Goal: Task Accomplishment & Management: Complete application form

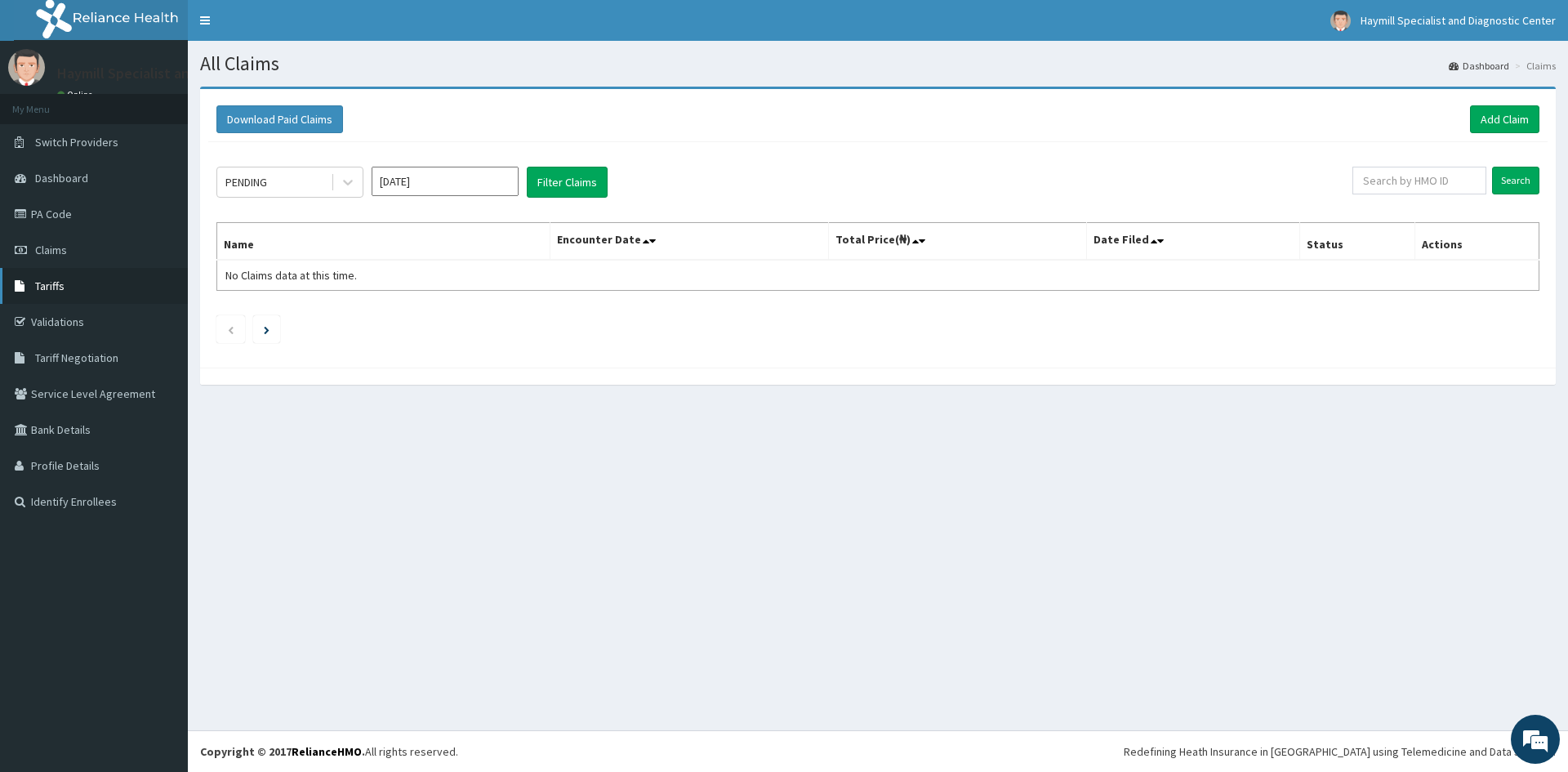
click at [70, 288] on link "Tariffs" at bounding box center [93, 286] width 188 height 36
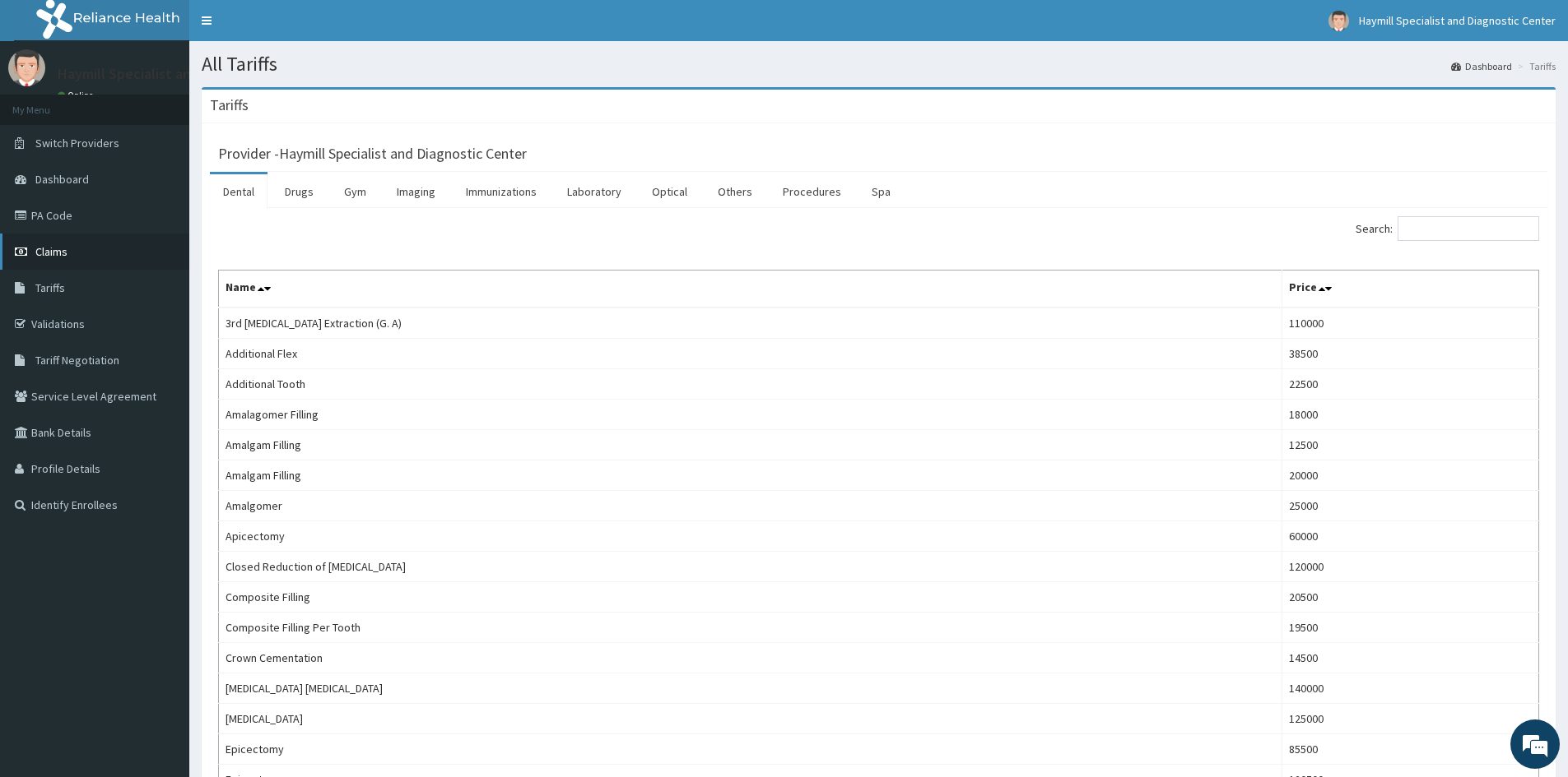
click at [48, 246] on span "Claims" at bounding box center [51, 252] width 32 height 15
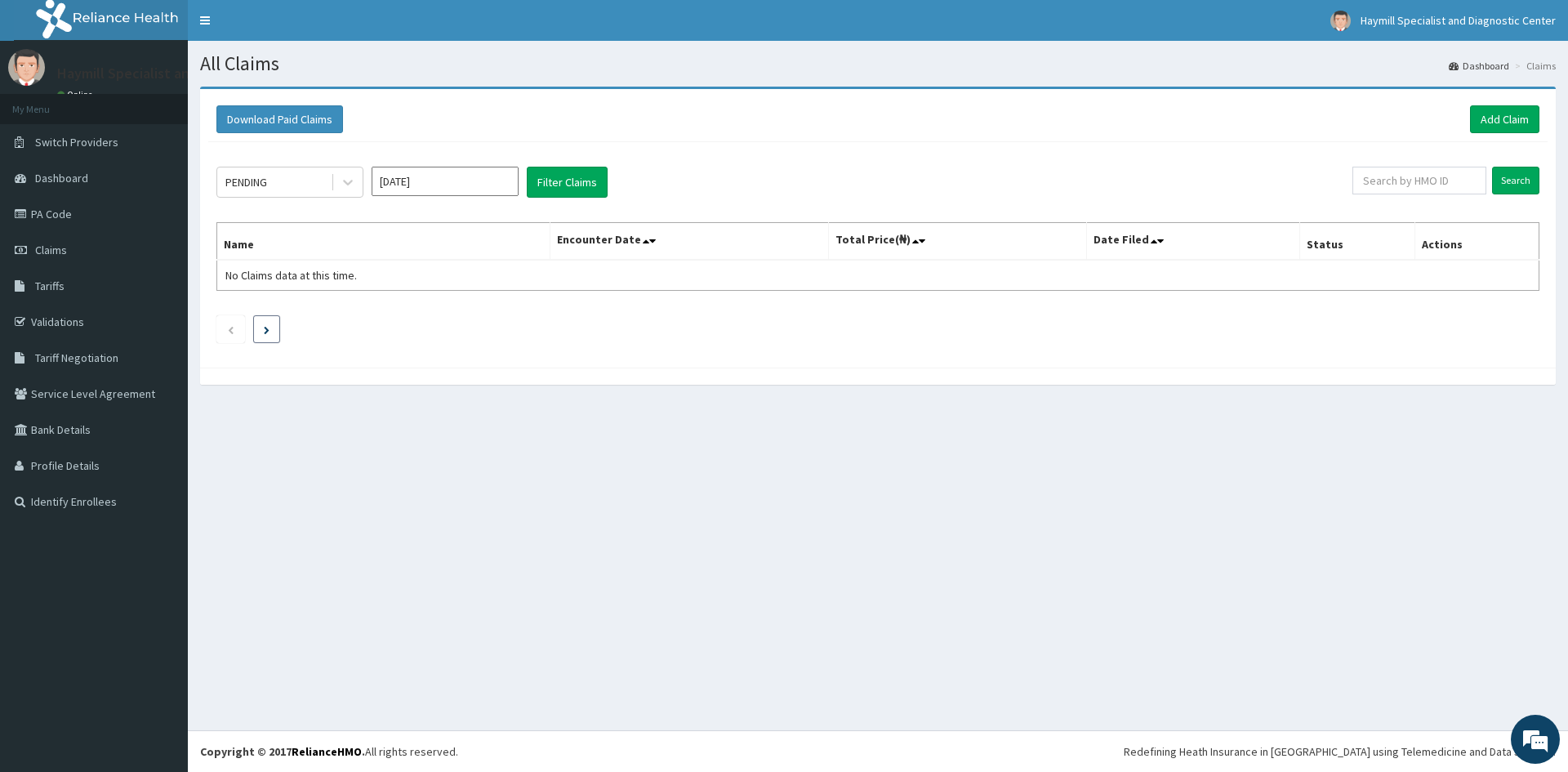
click at [271, 325] on li at bounding box center [266, 330] width 27 height 28
click at [229, 328] on icon "Previous page" at bounding box center [230, 330] width 7 height 10
click at [1500, 178] on input "Search" at bounding box center [1515, 181] width 47 height 28
click at [1447, 251] on th "Actions" at bounding box center [1476, 242] width 124 height 38
drag, startPoint x: 1336, startPoint y: 246, endPoint x: 1392, endPoint y: 232, distance: 57.7
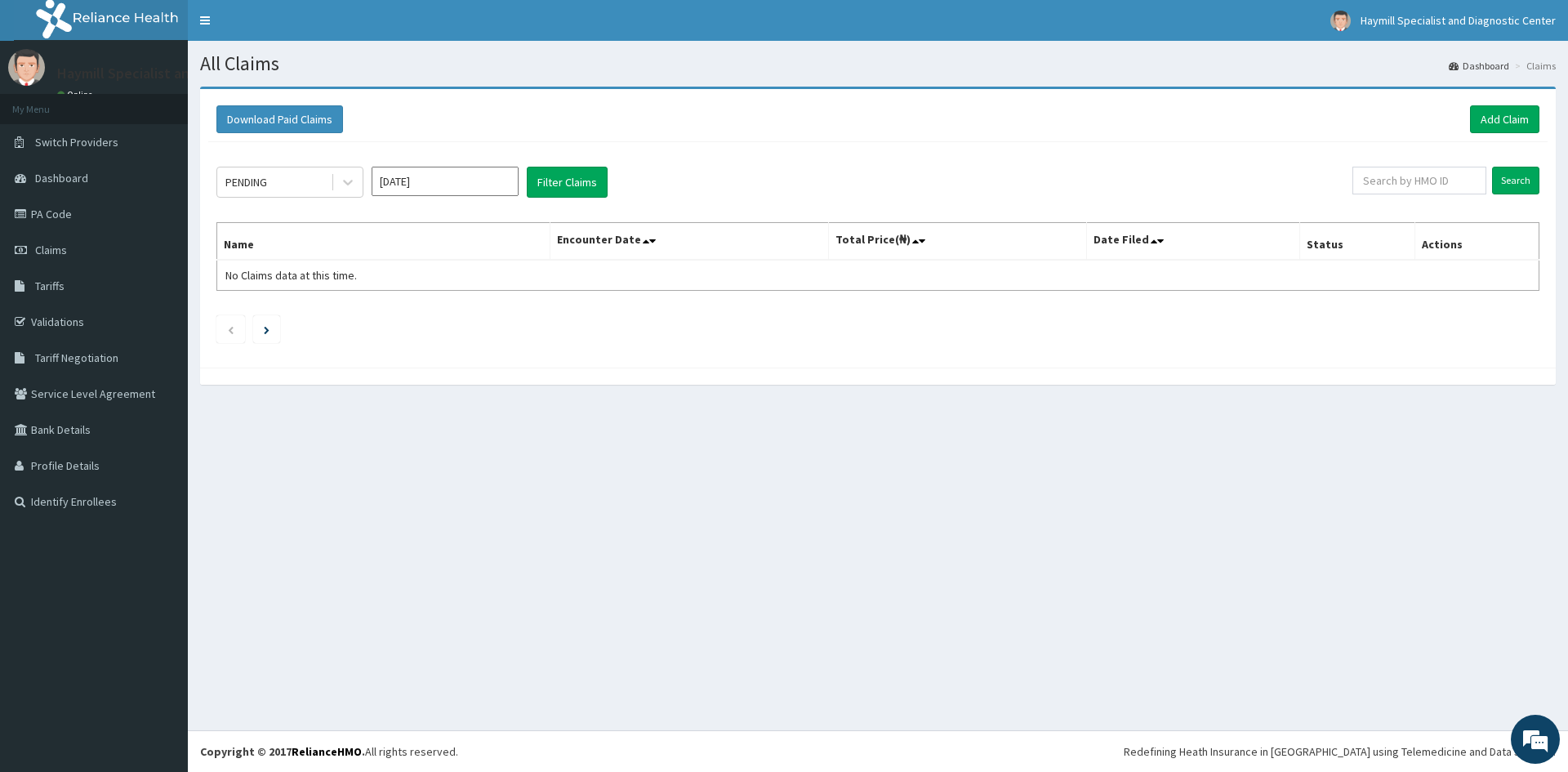
click at [1339, 246] on th "Status" at bounding box center [1357, 242] width 115 height 38
click at [1451, 247] on th "Actions" at bounding box center [1476, 242] width 124 height 38
click at [1450, 256] on th "Actions" at bounding box center [1476, 242] width 124 height 38
click at [51, 251] on span "Claims" at bounding box center [51, 250] width 31 height 15
click at [56, 282] on span "Tariffs" at bounding box center [50, 286] width 30 height 15
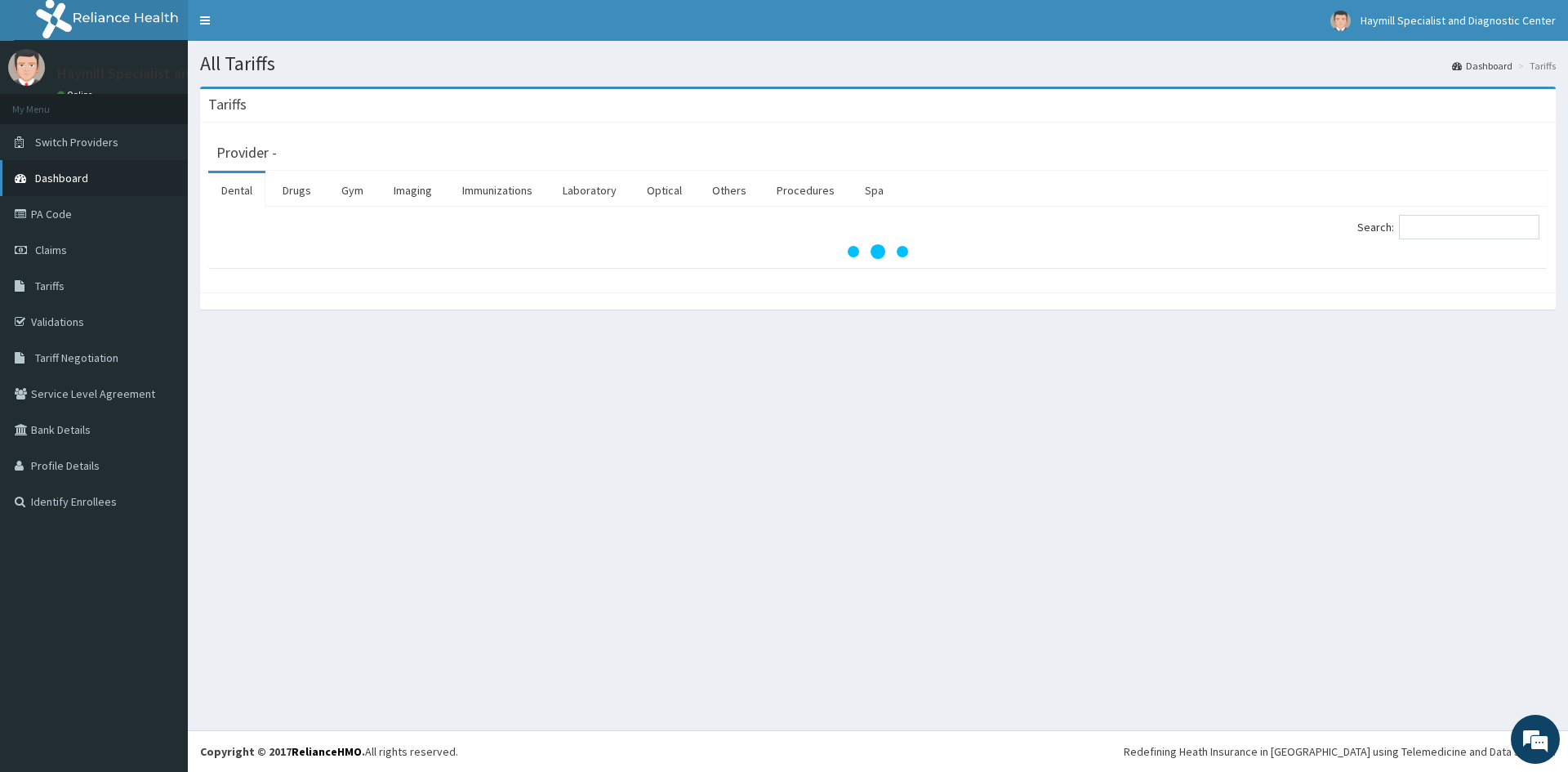
click at [80, 174] on span "Dashboard" at bounding box center [61, 179] width 53 height 15
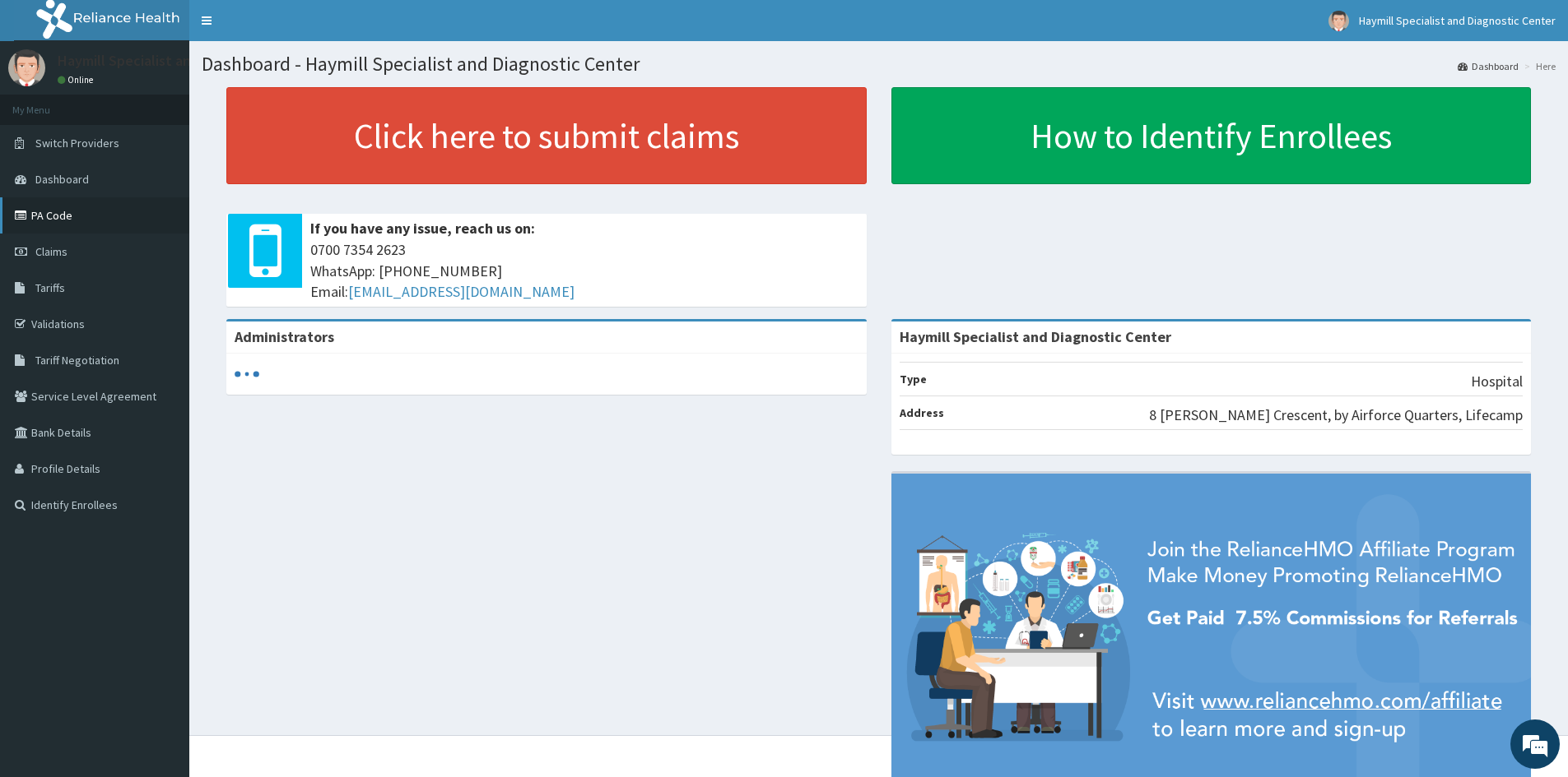
click at [53, 212] on link "PA Code" at bounding box center [94, 215] width 189 height 36
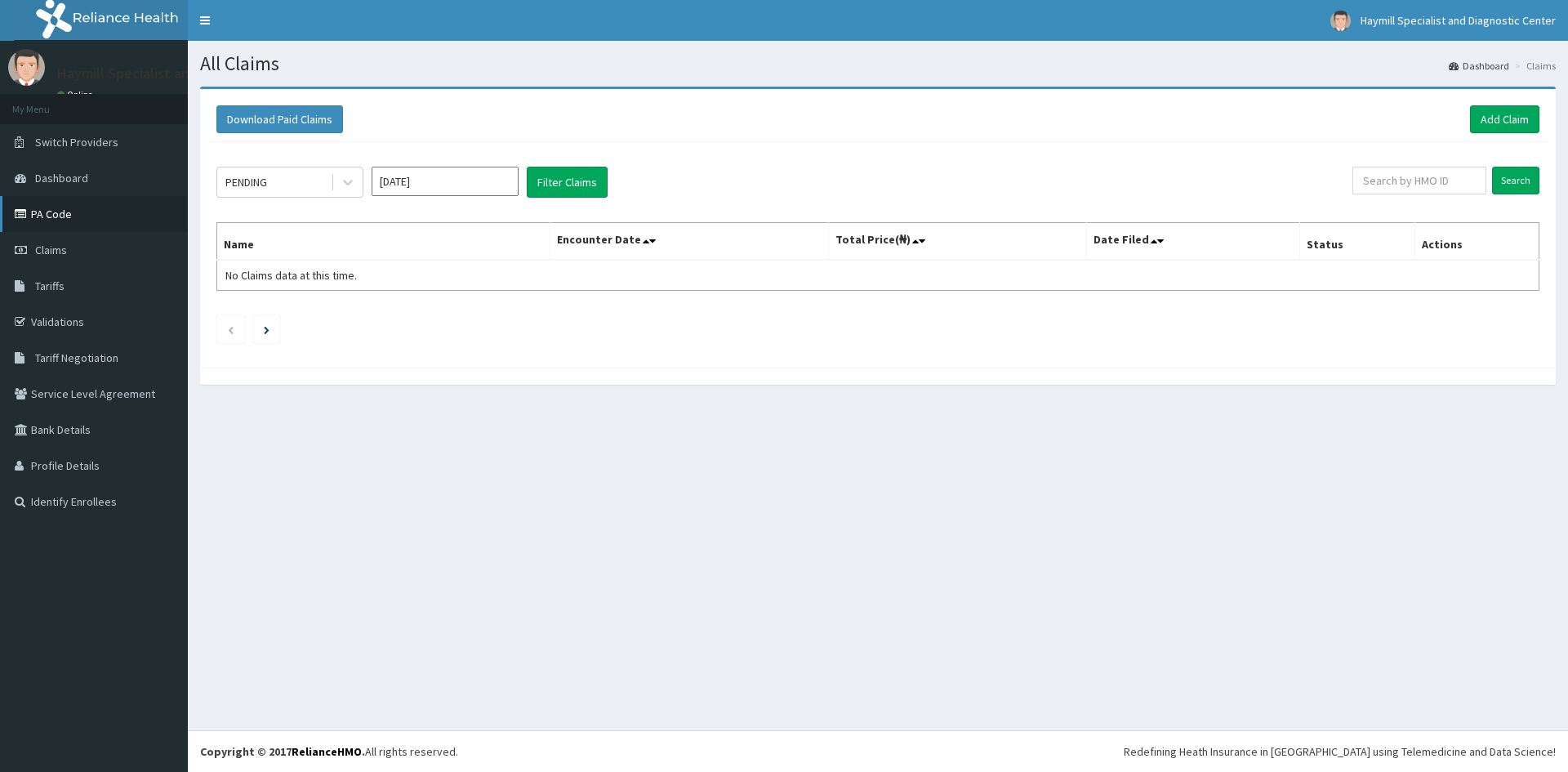
click at [76, 213] on link "PA Code" at bounding box center [93, 214] width 188 height 36
click at [1502, 115] on link "Add Claim" at bounding box center [1504, 119] width 69 height 28
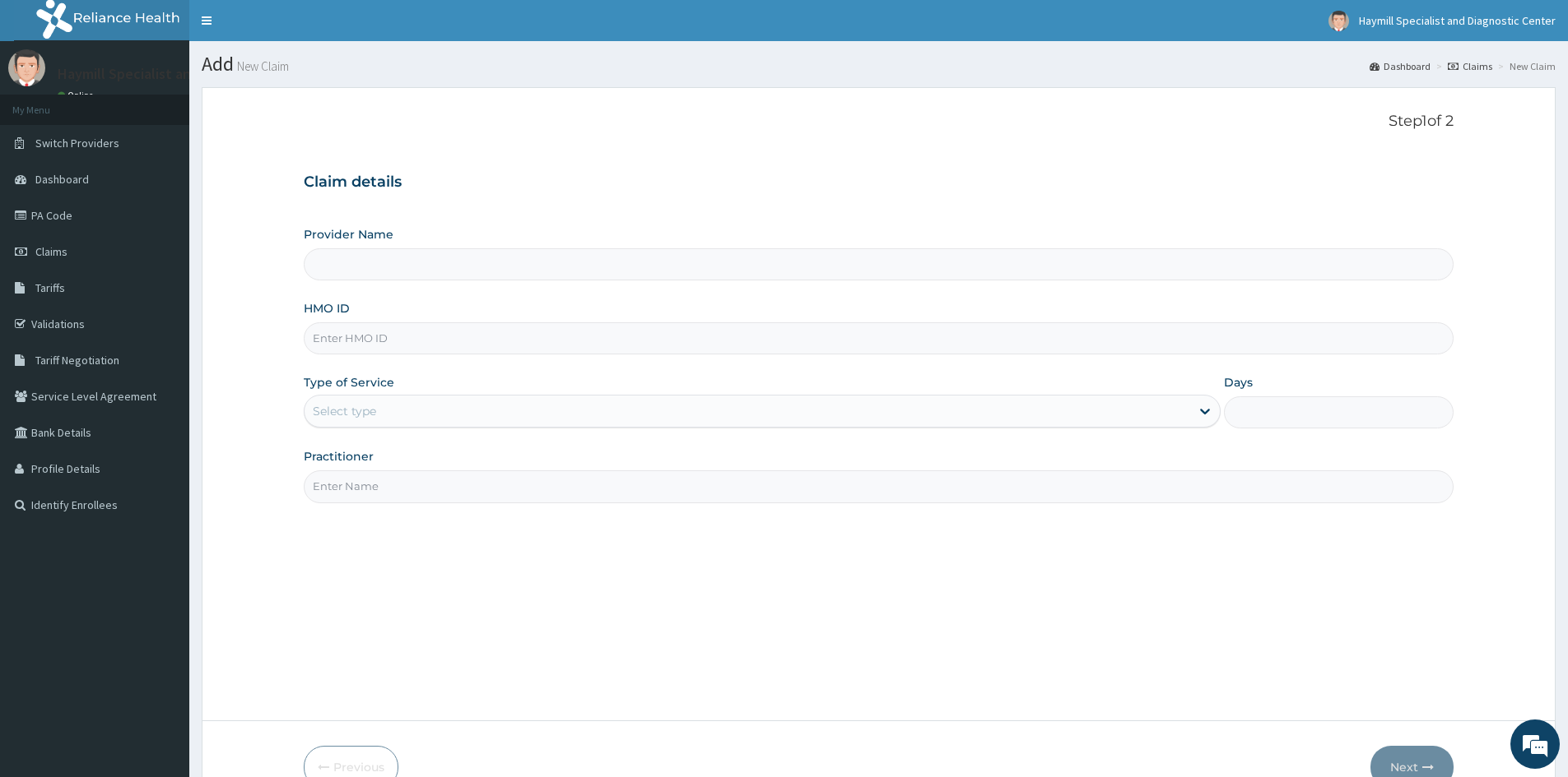
type input "Haymill Specialist and Diagnostic Center"
click at [378, 340] on input "HMO ID" at bounding box center [878, 338] width 1149 height 32
type input "GCE/10084/A"
click at [449, 399] on div "Select type" at bounding box center [748, 411] width 886 height 26
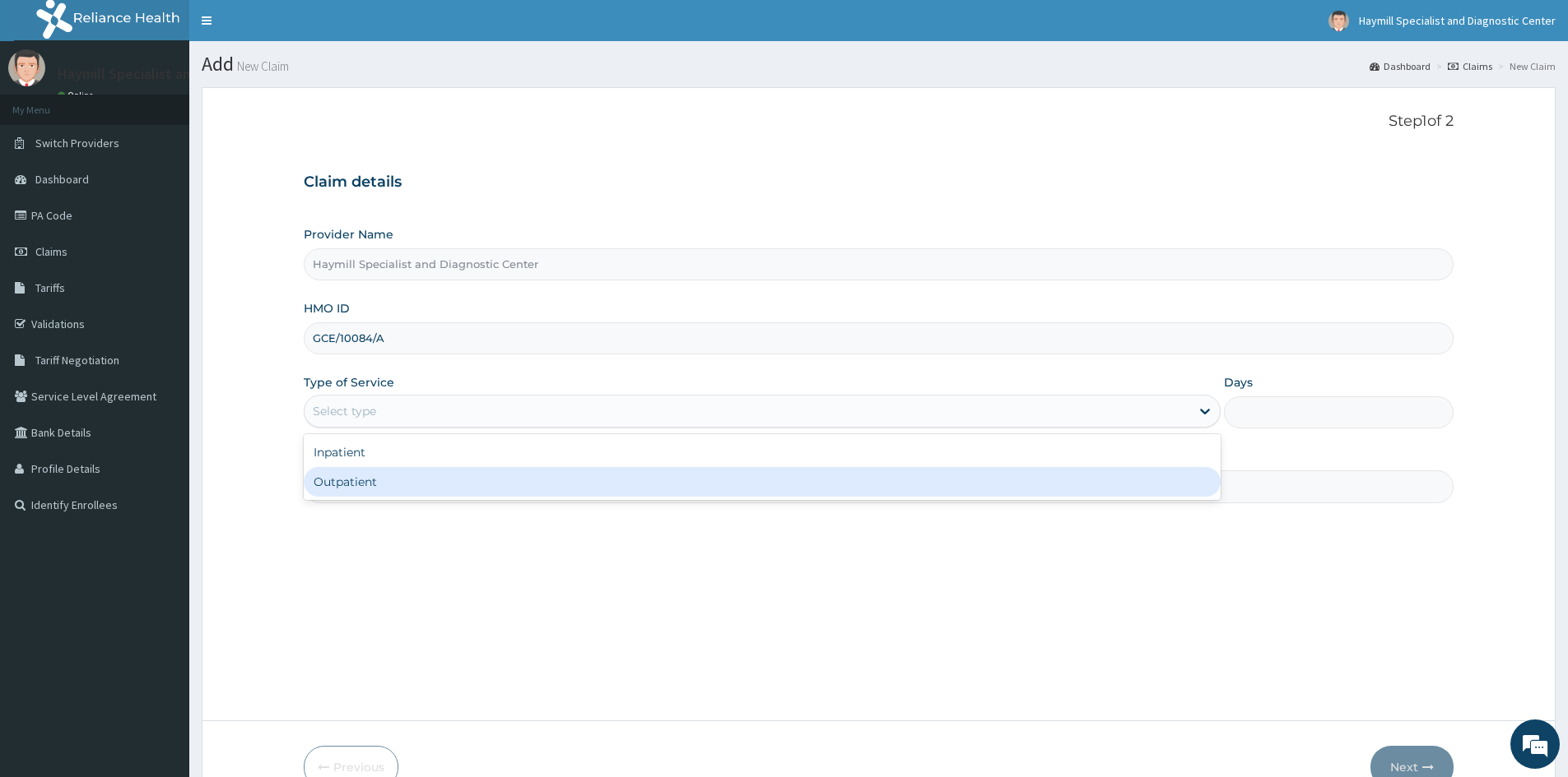
click at [642, 486] on div "Outpatient" at bounding box center [762, 482] width 916 height 30
type input "1"
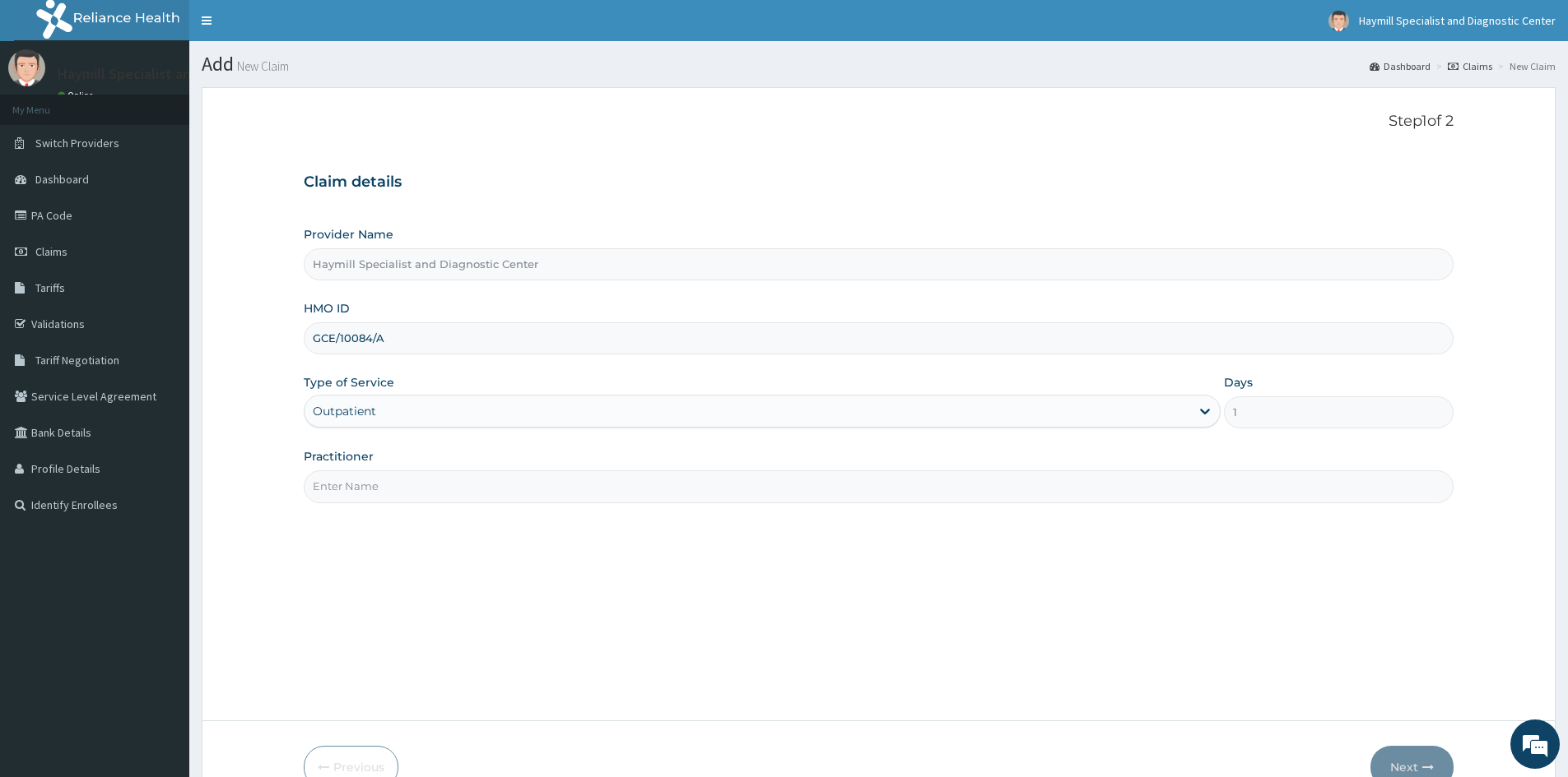
click at [371, 488] on input "Practitioner" at bounding box center [878, 486] width 1149 height 32
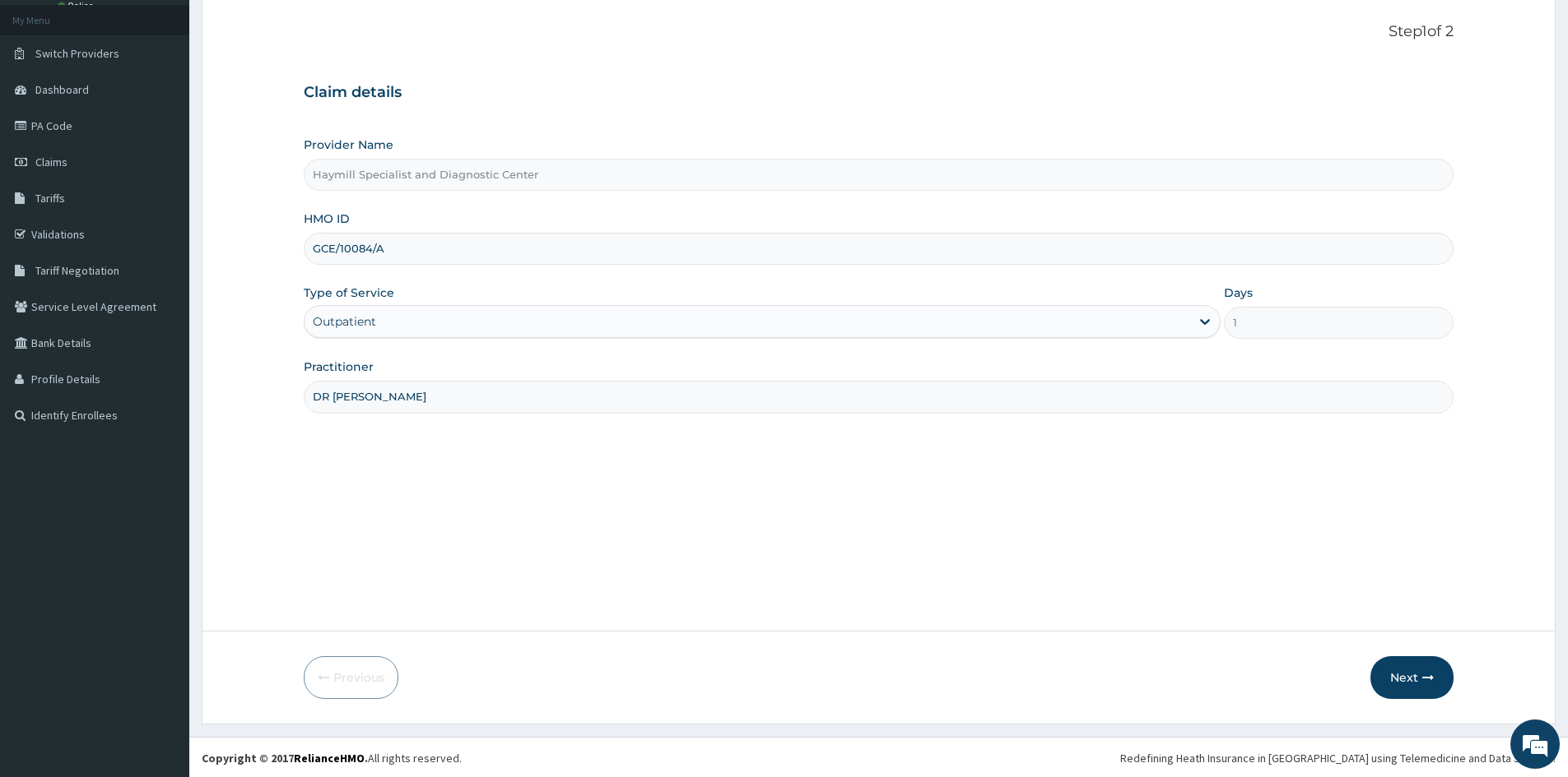
scroll to position [91, 0]
type input "DR CHIZZY"
click at [1393, 670] on button "Next" at bounding box center [1411, 676] width 83 height 43
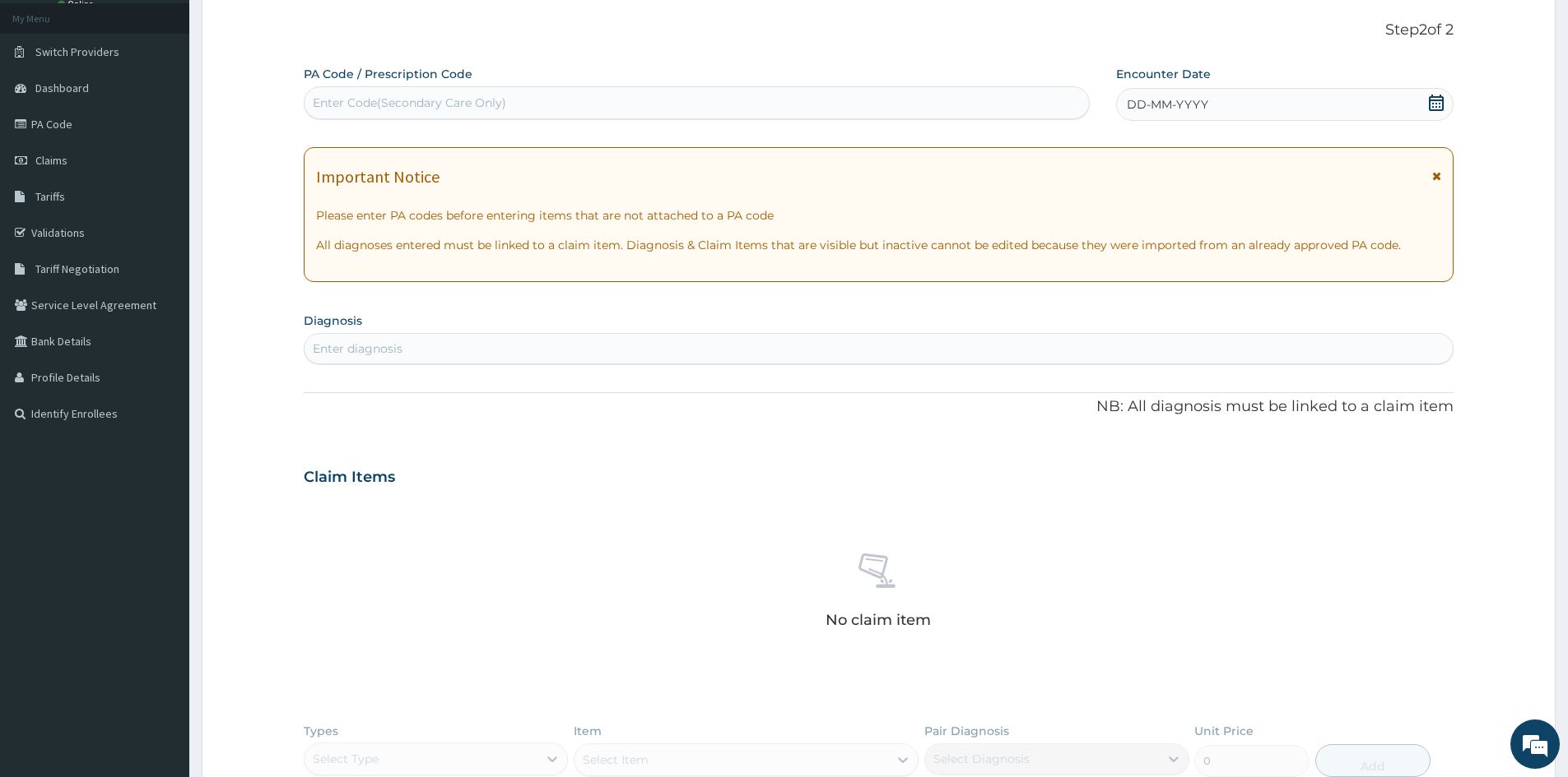
click at [337, 101] on div "Enter Code(Secondary Care Only)" at bounding box center [408, 103] width 193 height 17
type input "PA/7G88CD"
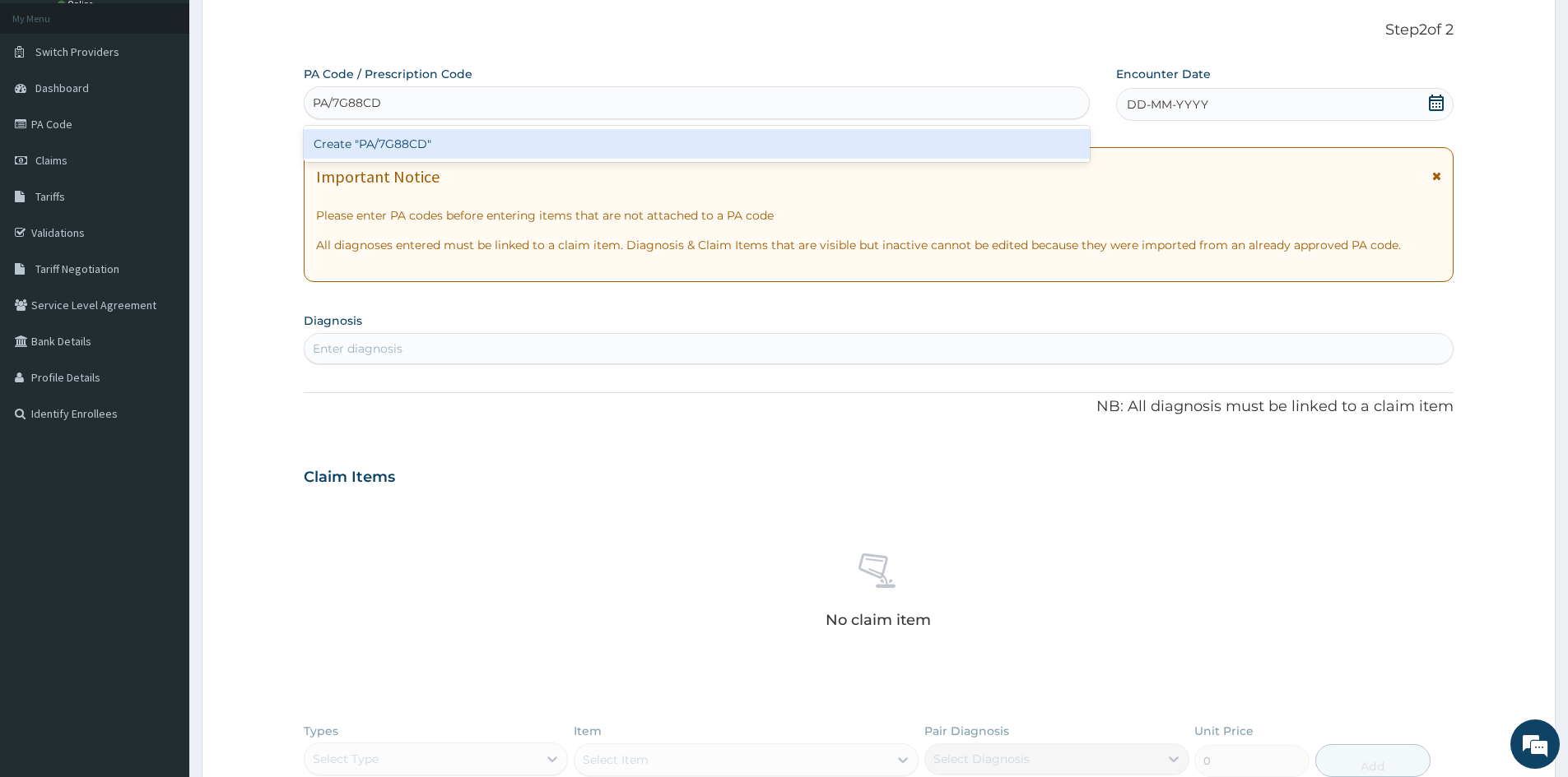
click at [426, 136] on div "Create "PA/7G88CD"" at bounding box center [696, 144] width 786 height 30
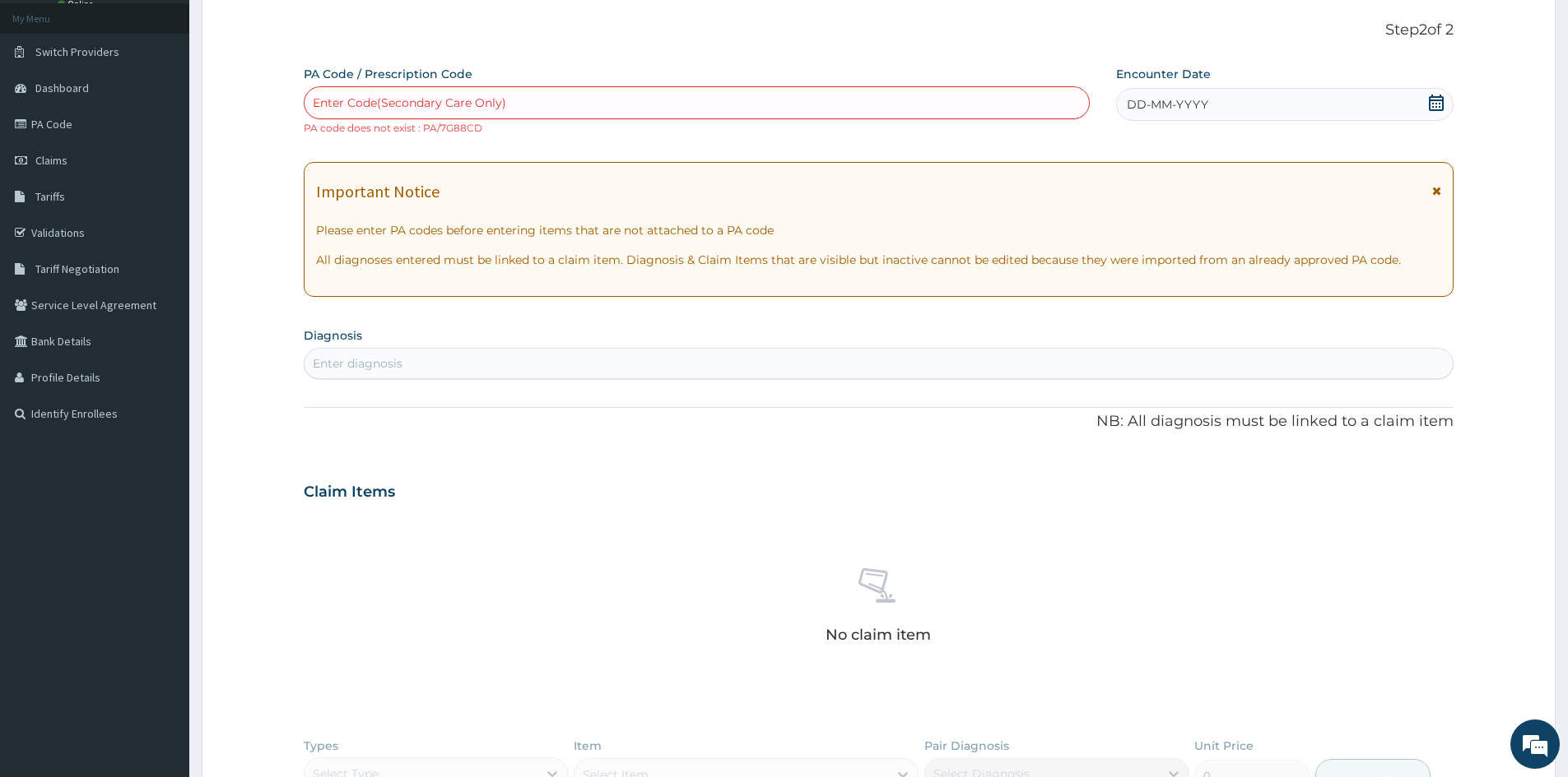
click at [339, 102] on div "Enter Code(Secondary Care Only)" at bounding box center [408, 103] width 193 height 17
type input "PA/7F88CD"
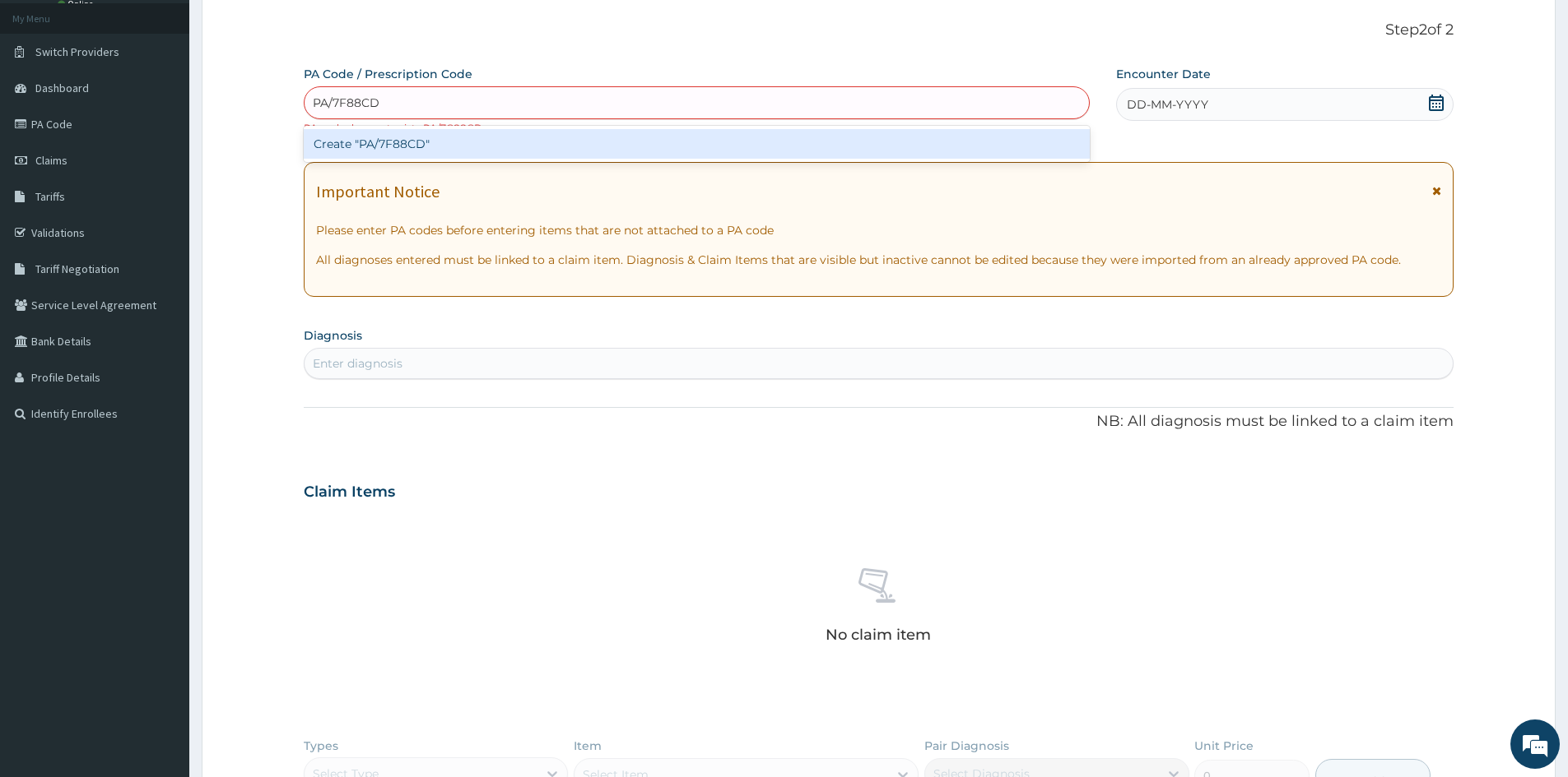
click at [422, 143] on div "Create "PA/7F88CD"" at bounding box center [696, 144] width 786 height 30
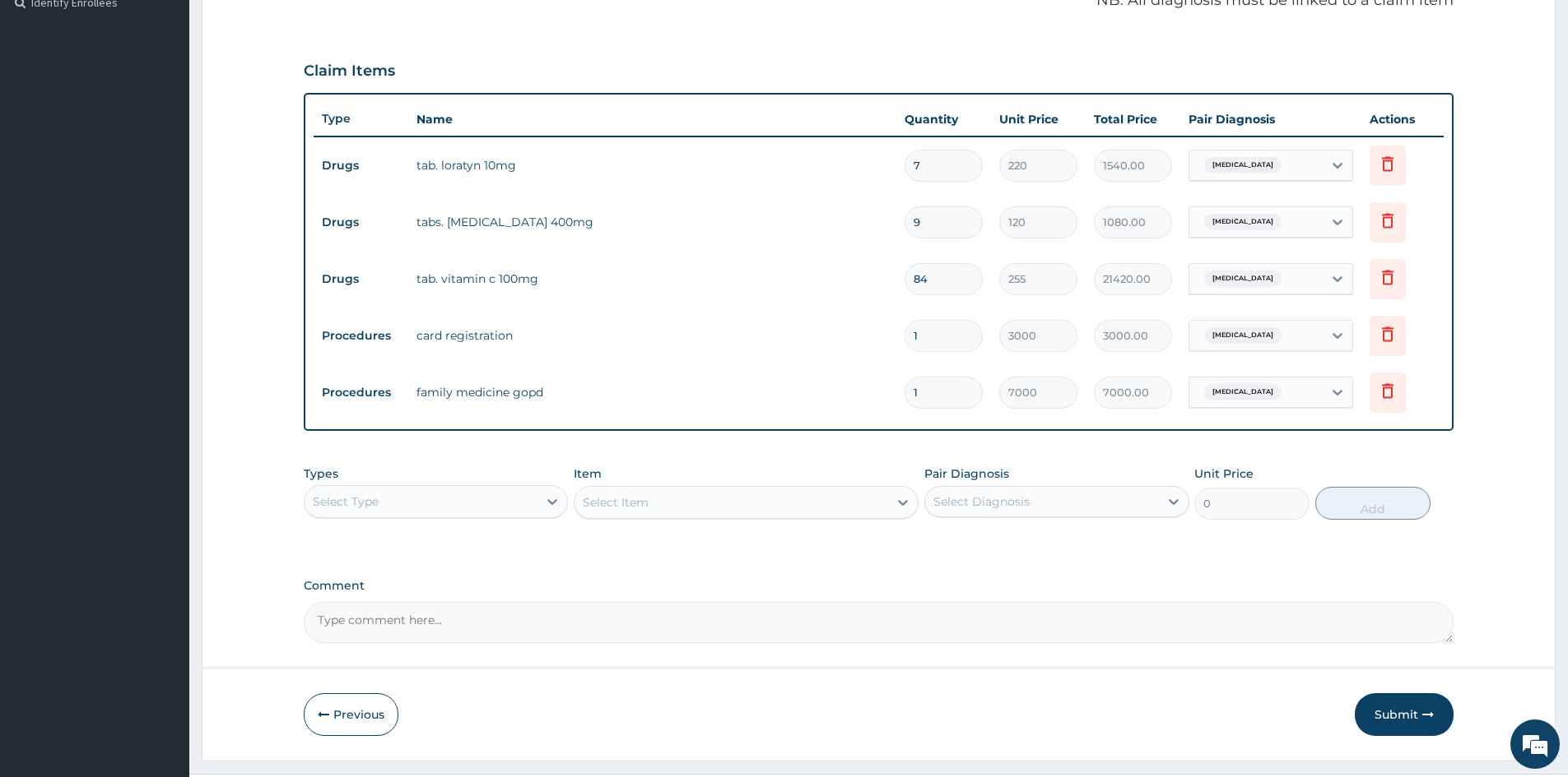
scroll to position [541, 0]
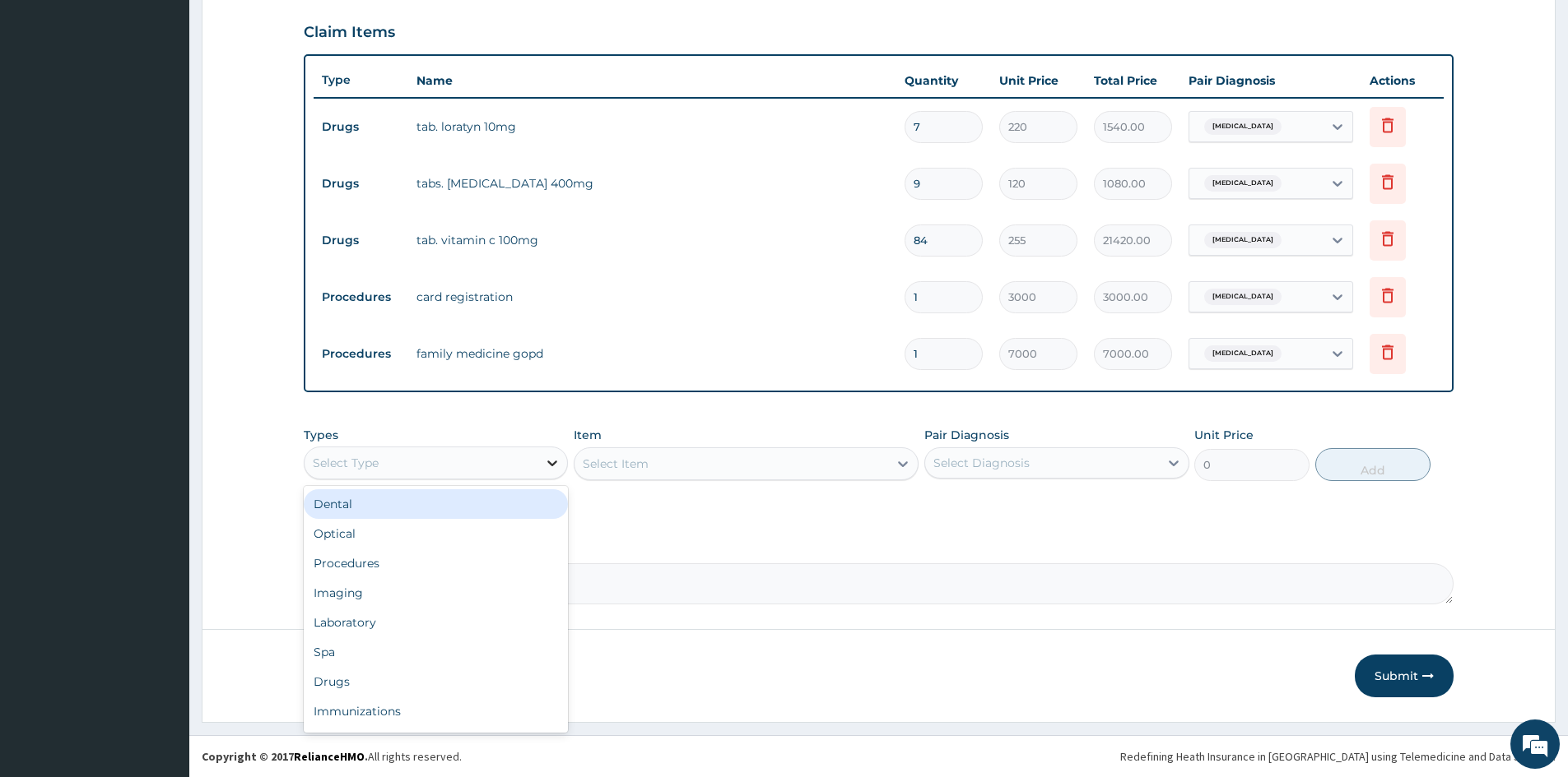
click at [554, 462] on icon at bounding box center [553, 463] width 17 height 17
click at [553, 459] on icon at bounding box center [553, 463] width 17 height 17
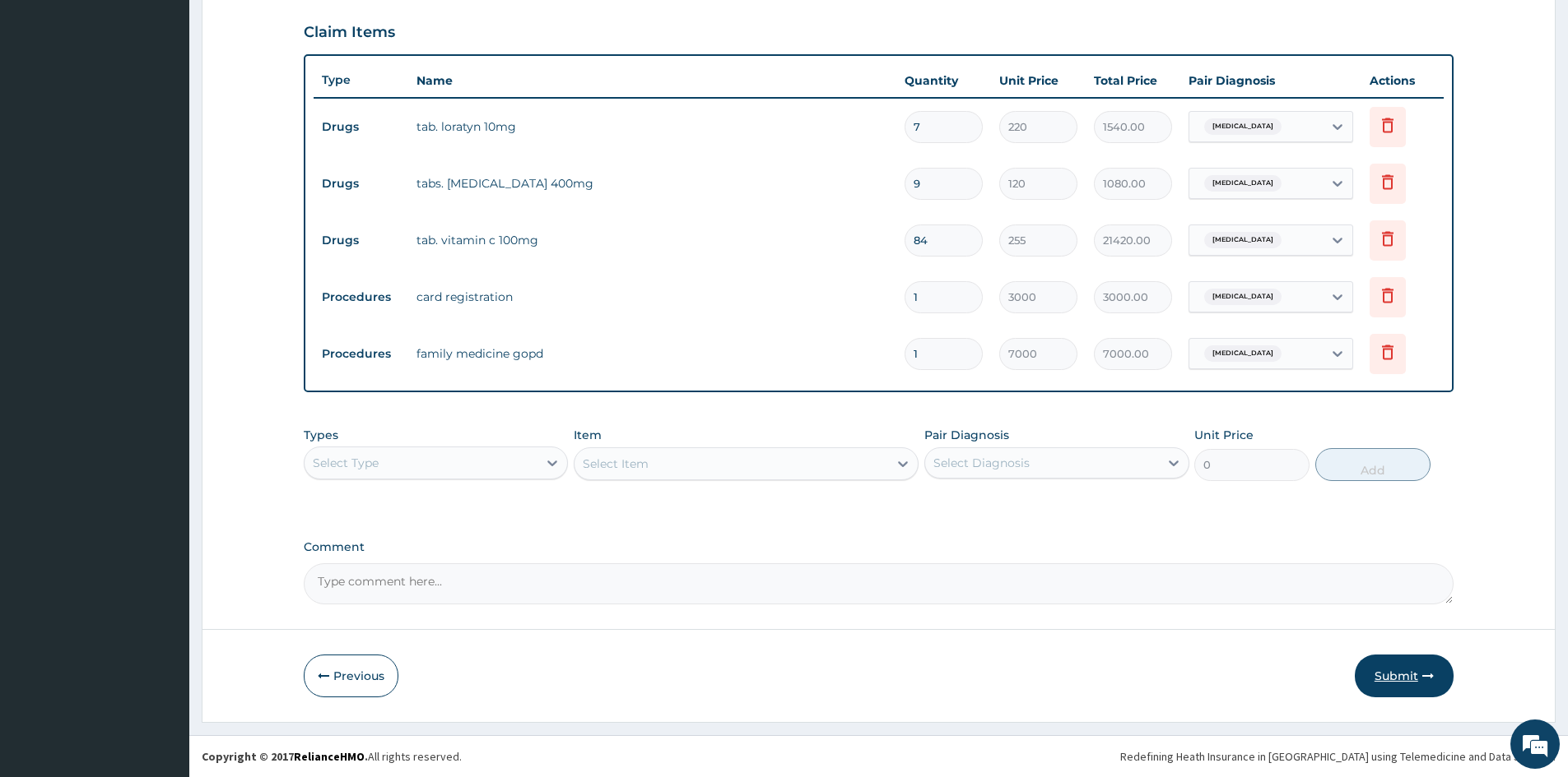
click at [1387, 674] on button "Submit" at bounding box center [1404, 676] width 99 height 43
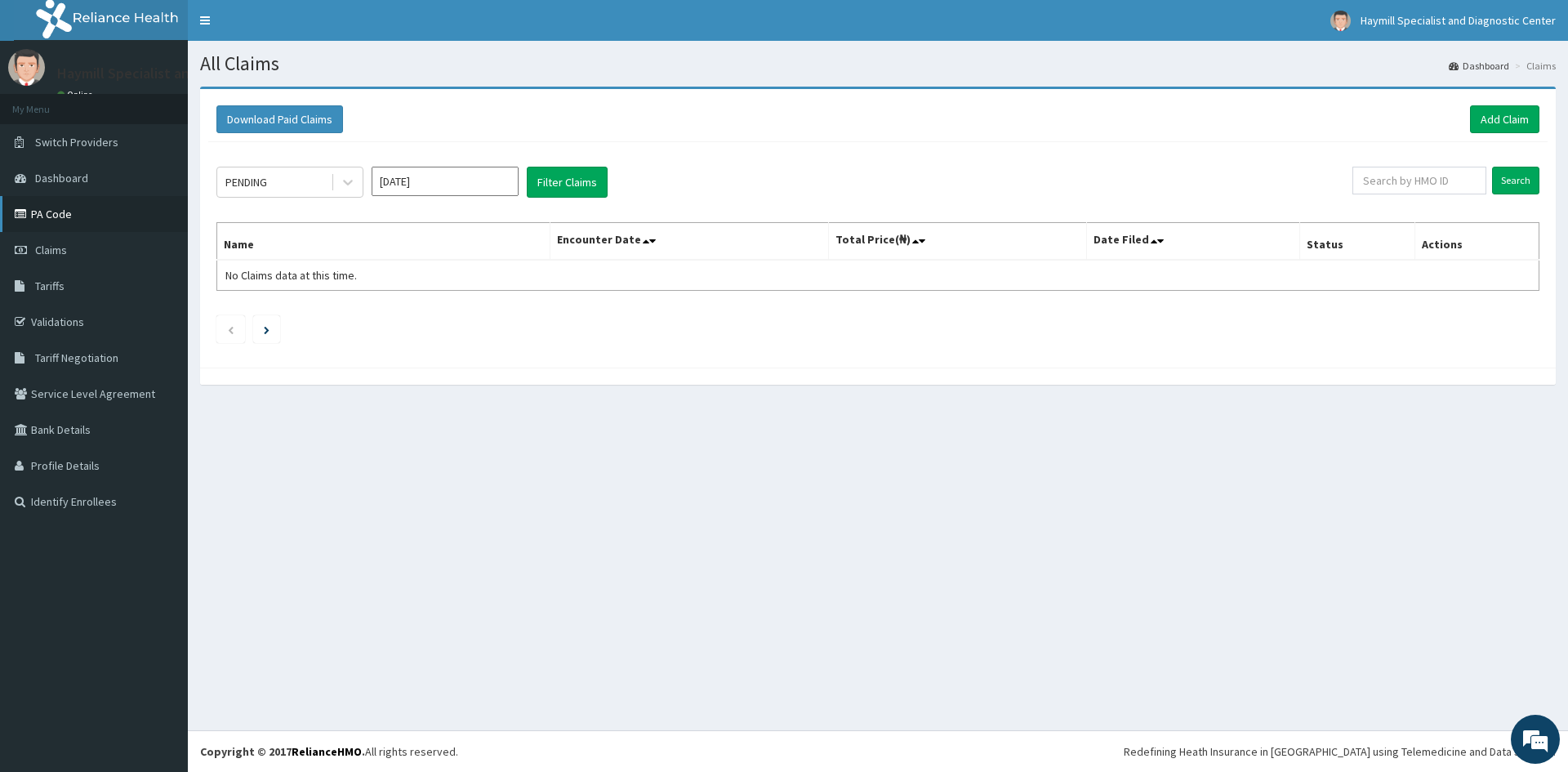
click at [74, 219] on link "PA Code" at bounding box center [93, 214] width 188 height 36
click at [1507, 178] on input "Search" at bounding box center [1515, 181] width 47 height 28
click at [73, 250] on link "Claims" at bounding box center [93, 250] width 188 height 36
click at [53, 216] on link "PA Code" at bounding box center [93, 214] width 188 height 36
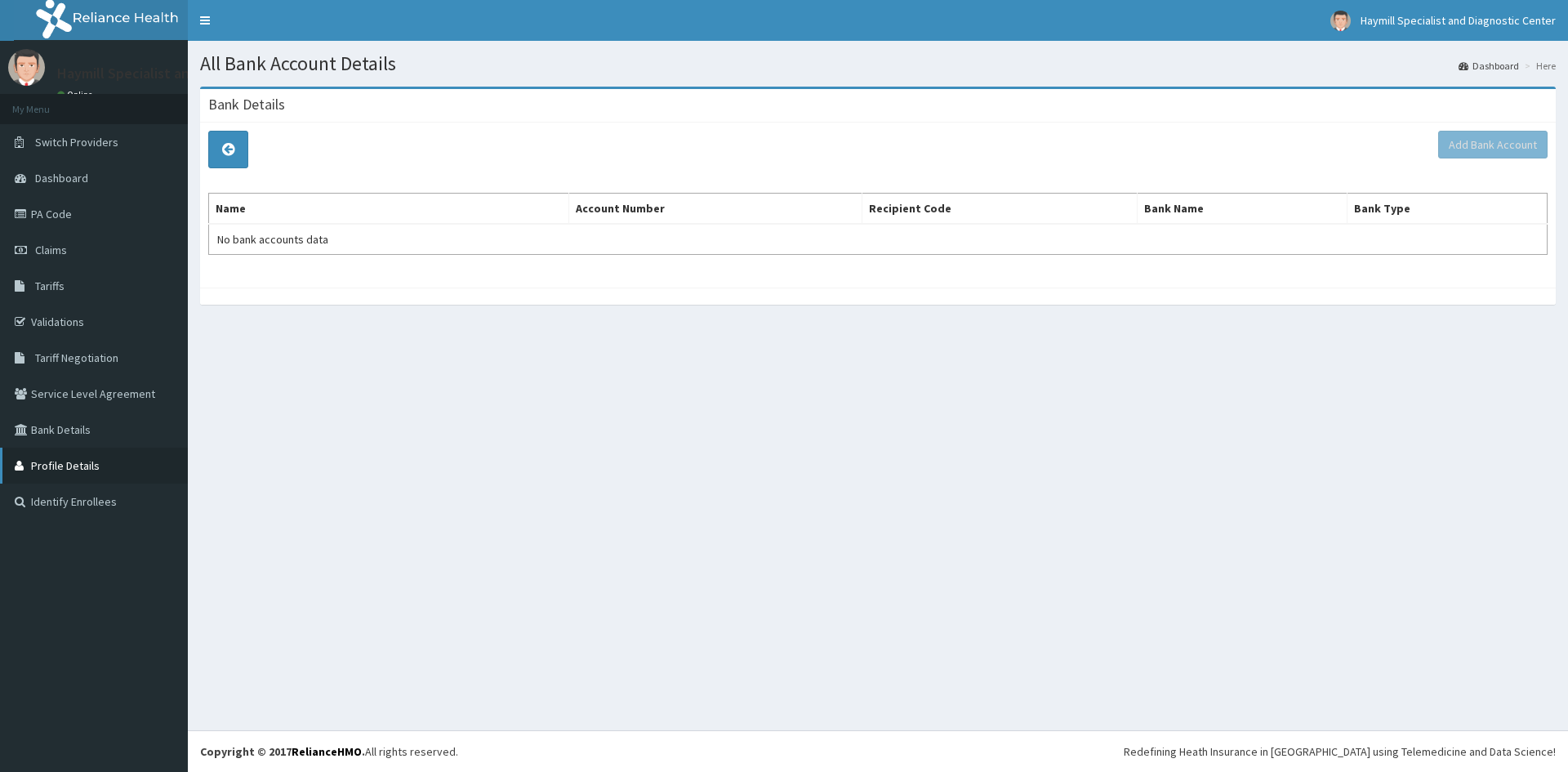
click at [74, 467] on link "Profile Details" at bounding box center [93, 466] width 188 height 36
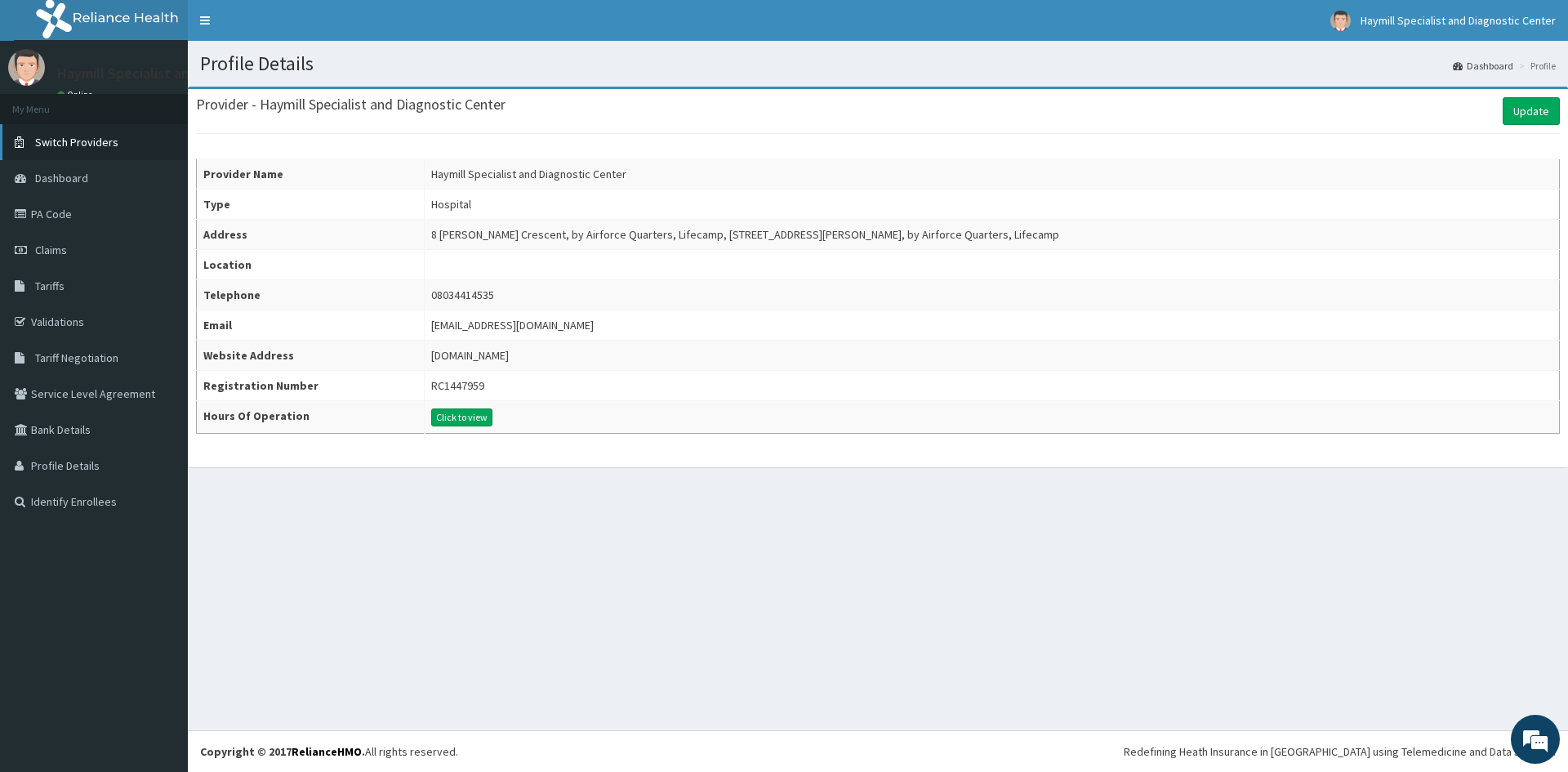
click at [59, 143] on span "Switch Providers" at bounding box center [77, 143] width 83 height 15
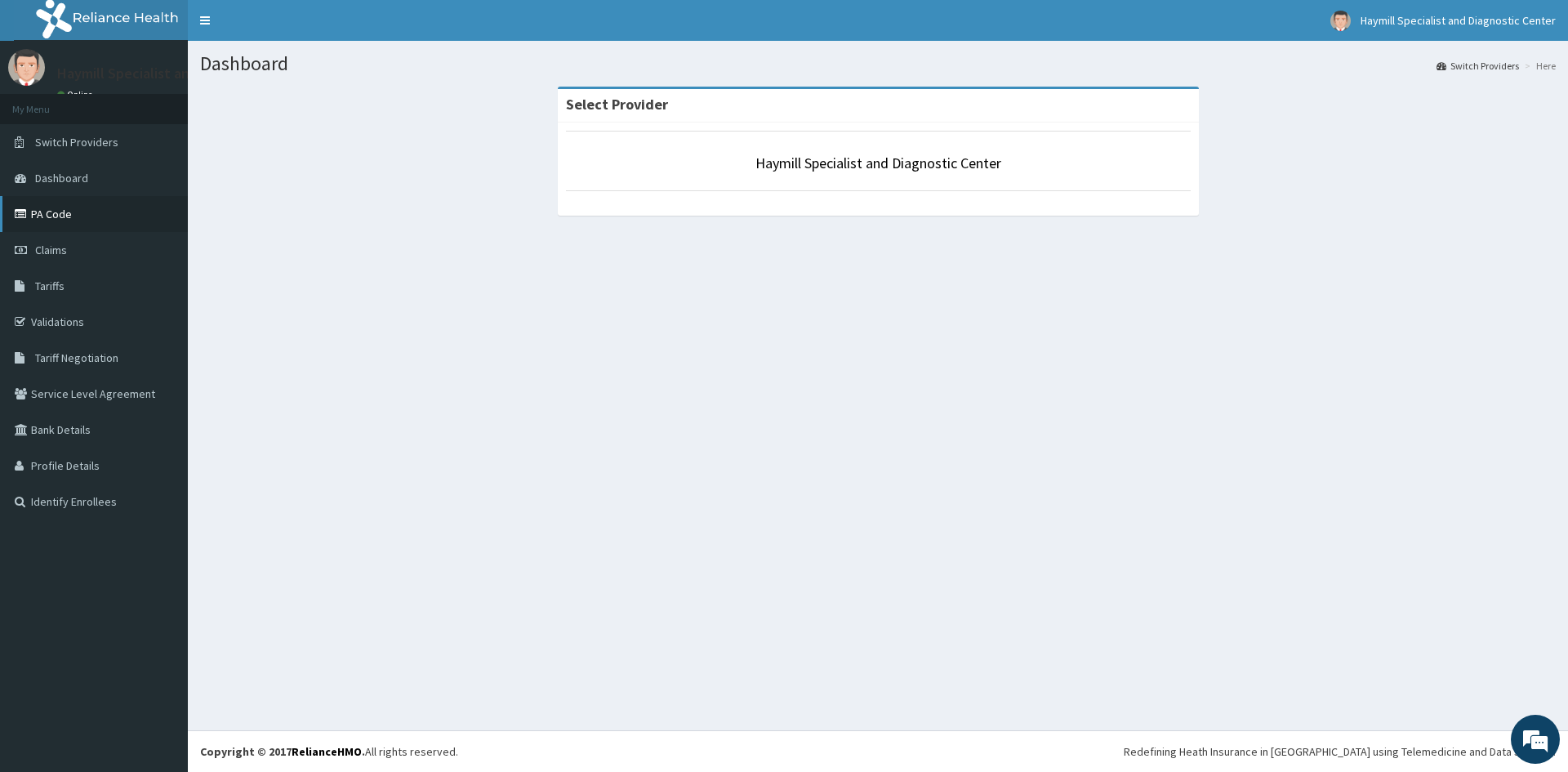
click at [65, 209] on link "PA Code" at bounding box center [93, 214] width 188 height 36
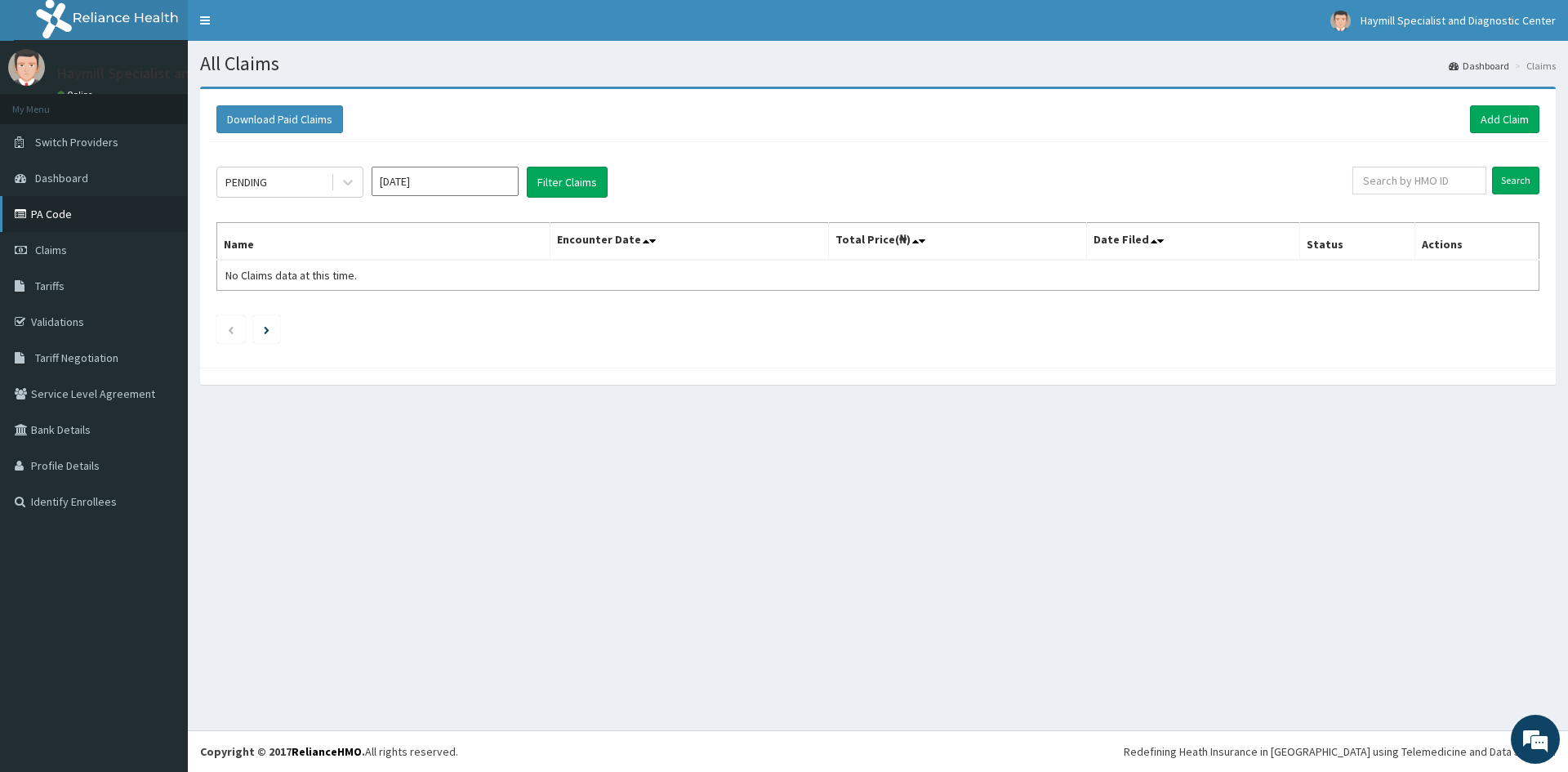
click at [65, 216] on link "PA Code" at bounding box center [93, 214] width 188 height 36
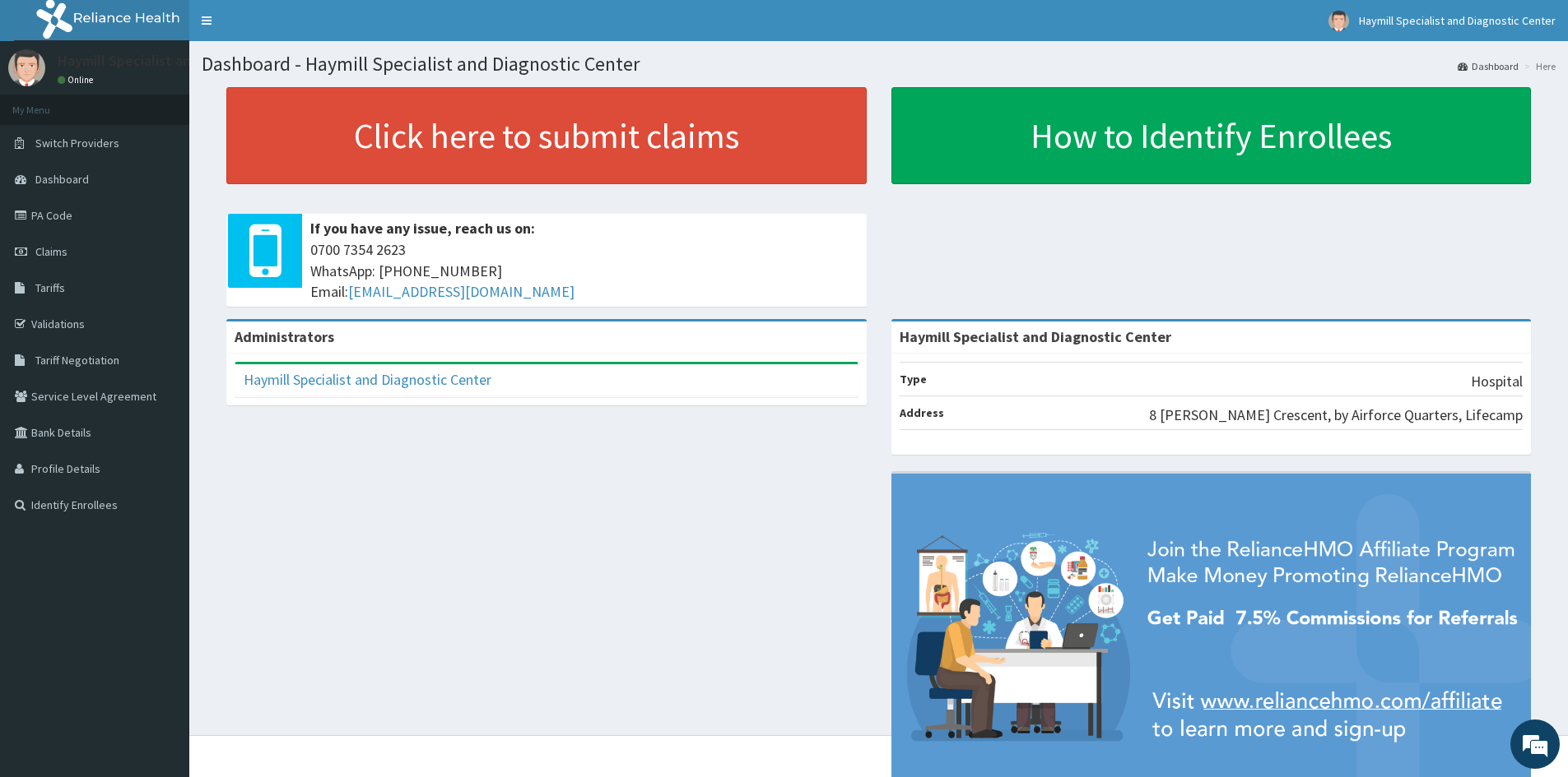
drag, startPoint x: 1553, startPoint y: 67, endPoint x: 1508, endPoint y: 72, distance: 45.3
click at [1552, 67] on li "Here" at bounding box center [1538, 66] width 35 height 14
click at [1503, 72] on link "Dashboard" at bounding box center [1487, 66] width 61 height 14
click at [211, 23] on link "Toggle navigation" at bounding box center [206, 20] width 34 height 41
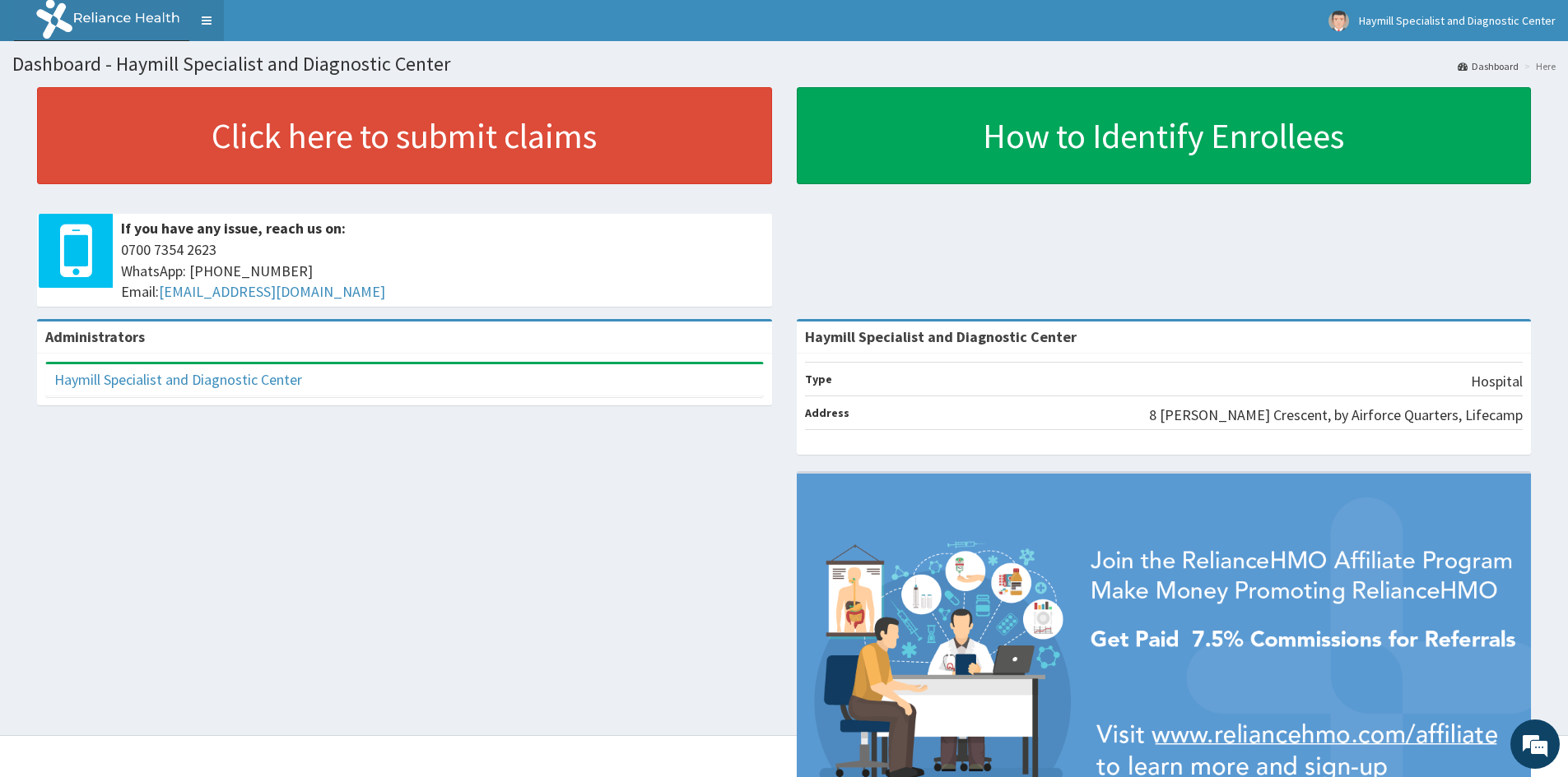
click at [209, 17] on link "Toggle navigation" at bounding box center [206, 20] width 34 height 41
